Goal: Navigation & Orientation: Find specific page/section

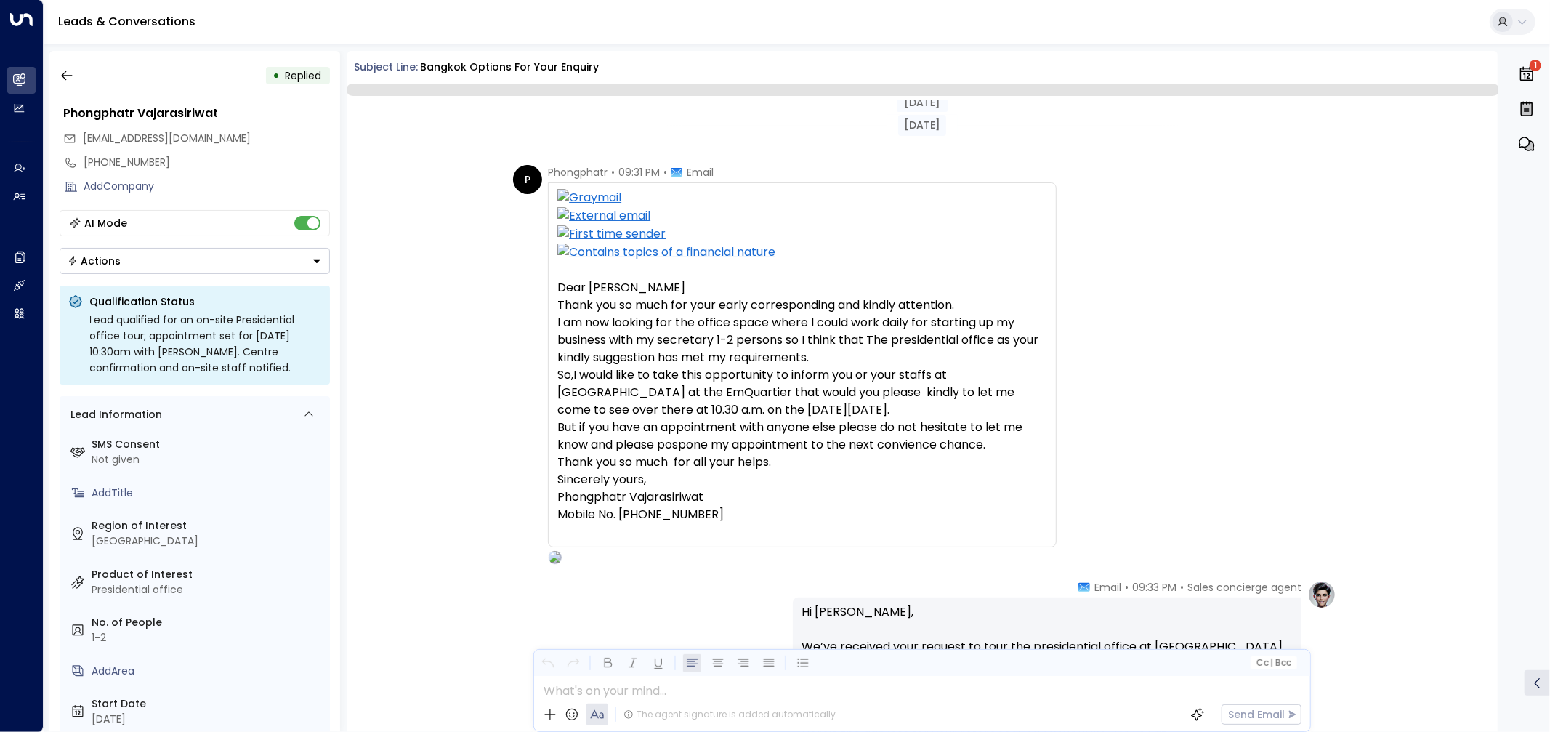
scroll to position [756, 0]
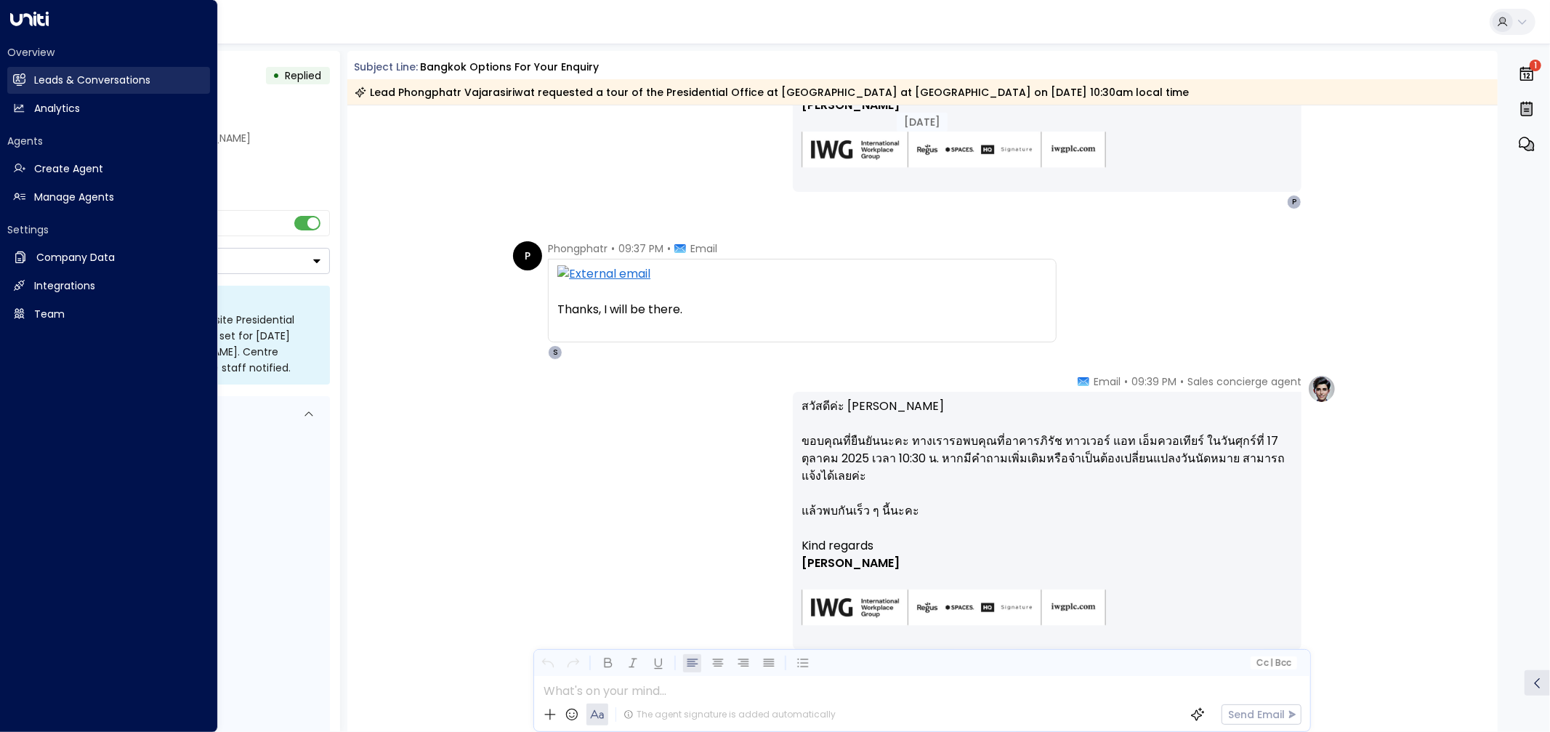
click at [78, 77] on h2 "Leads & Conversations" at bounding box center [92, 80] width 116 height 15
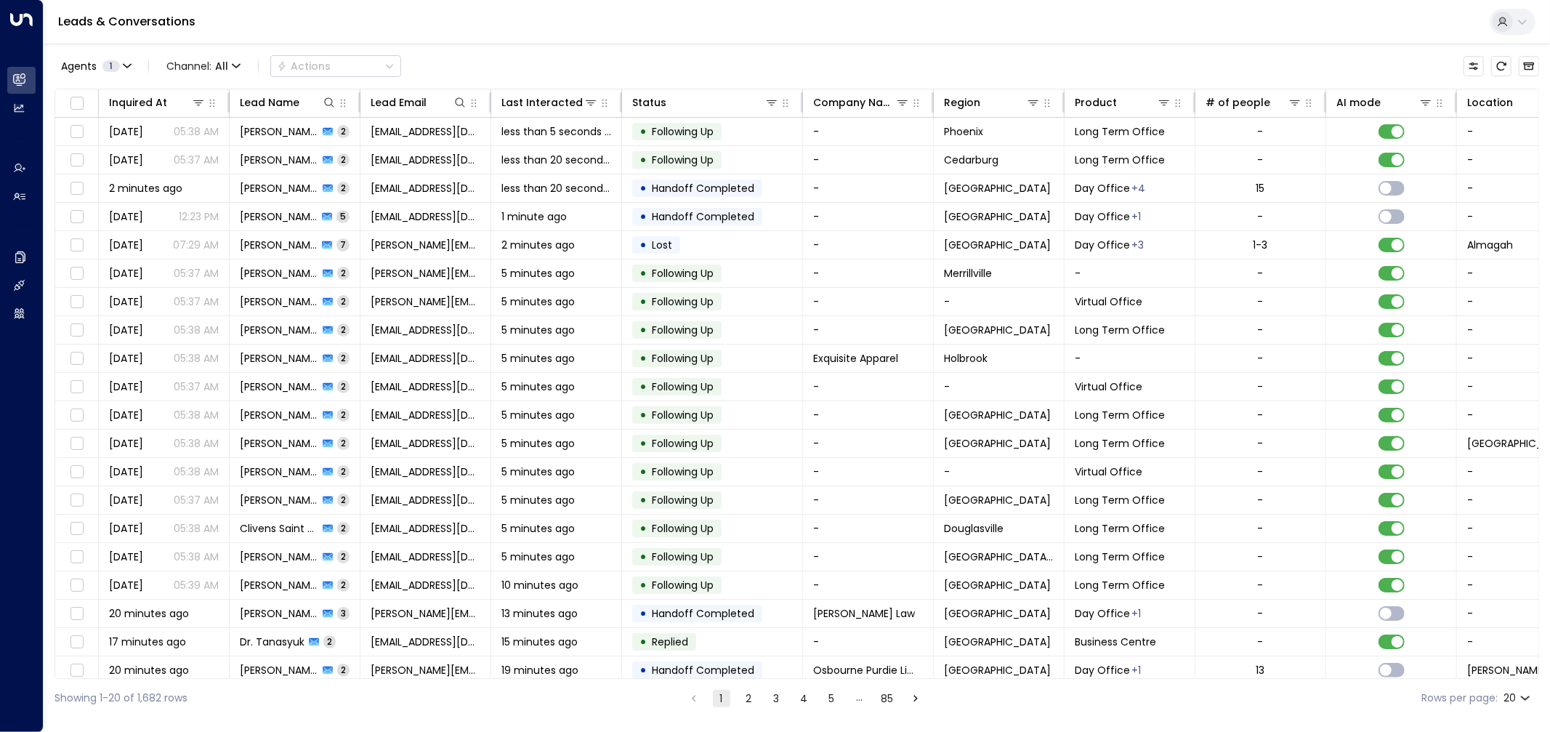
click at [490, 44] on div "Leads & Conversations" at bounding box center [797, 22] width 1506 height 44
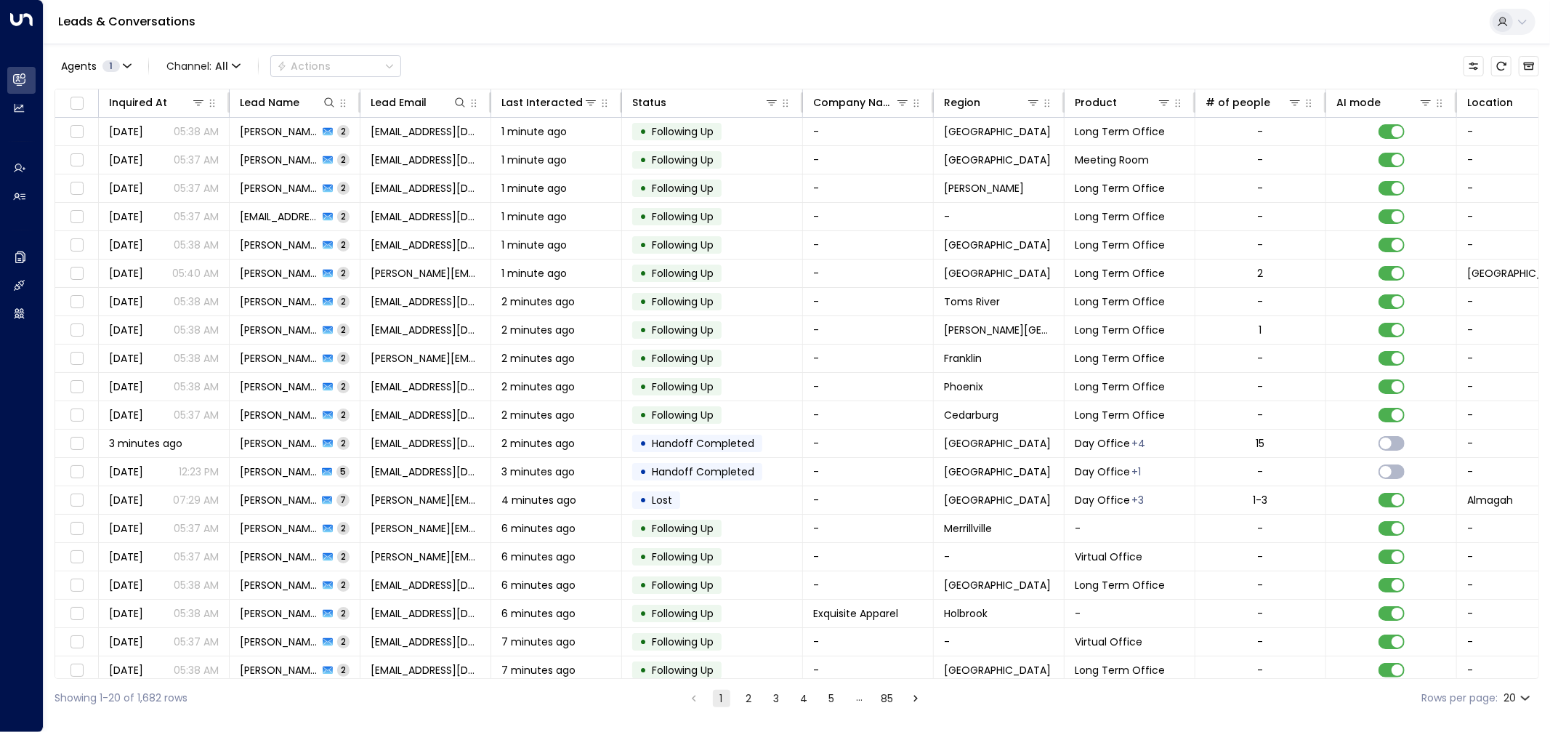
click at [497, 62] on div "Agents 1 Channel: All Actions" at bounding box center [796, 66] width 1484 height 31
